Goal: Find specific page/section: Find specific page/section

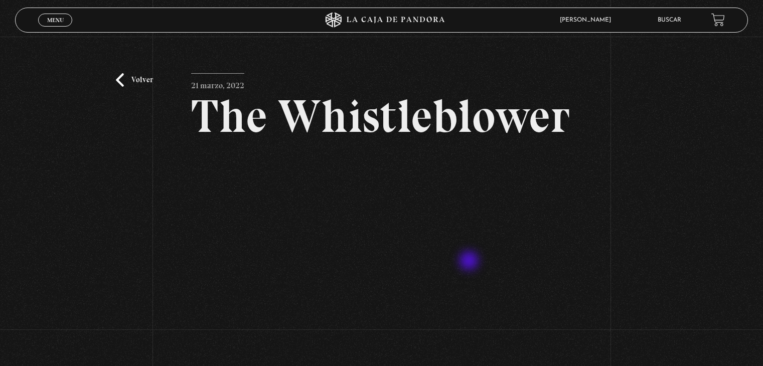
scroll to position [100, 0]
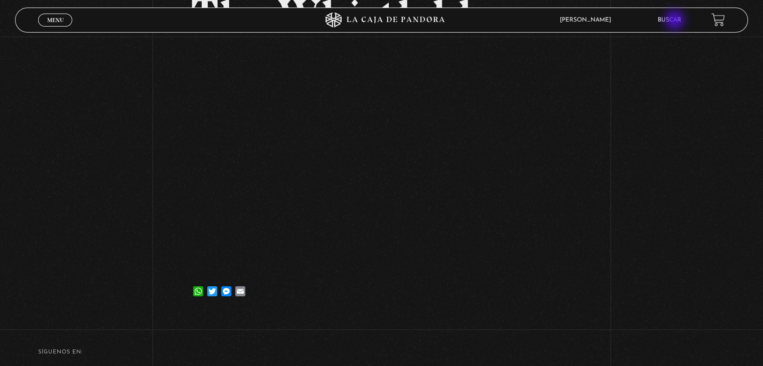
click at [676, 21] on link "Buscar" at bounding box center [670, 20] width 24 height 6
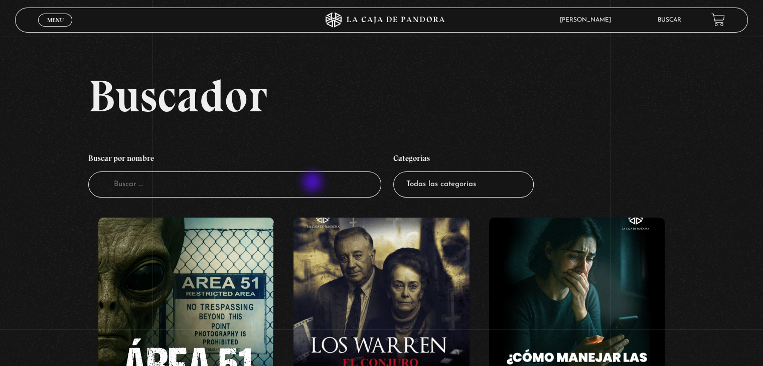
click at [314, 183] on input "Buscador" at bounding box center [234, 185] width 293 height 27
type input "soros"
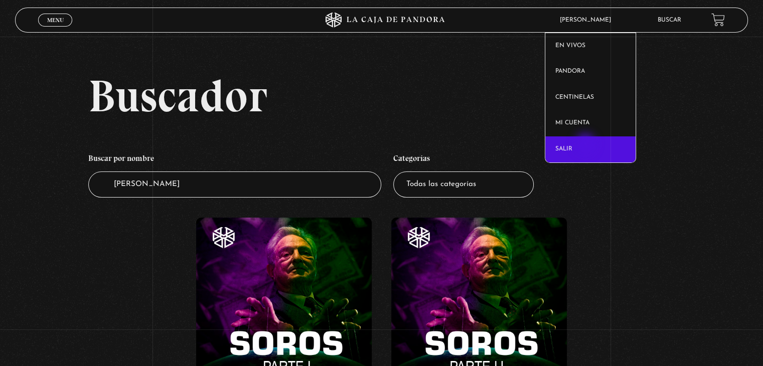
click at [586, 147] on link "Salir" at bounding box center [590, 149] width 91 height 26
